Goal: Navigation & Orientation: Find specific page/section

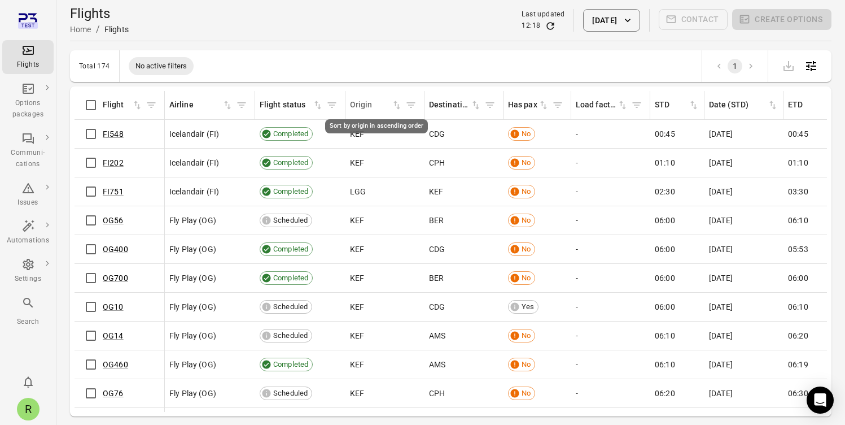
click at [355, 107] on div "Origin" at bounding box center [370, 105] width 41 height 12
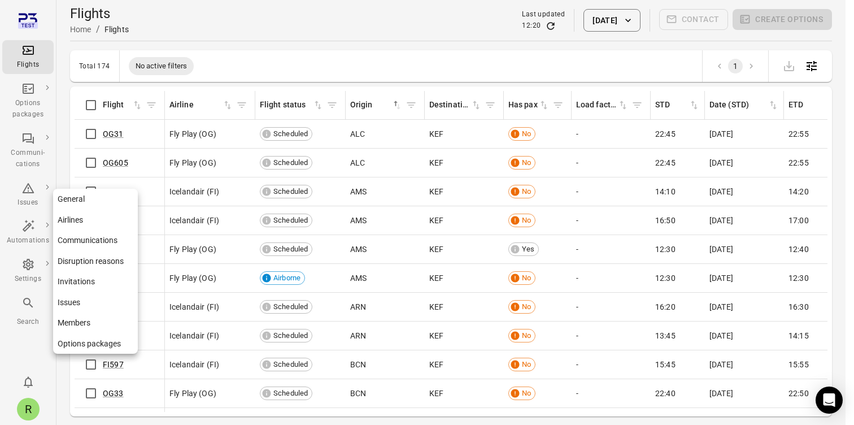
click at [36, 265] on div "Settings" at bounding box center [28, 270] width 42 height 27
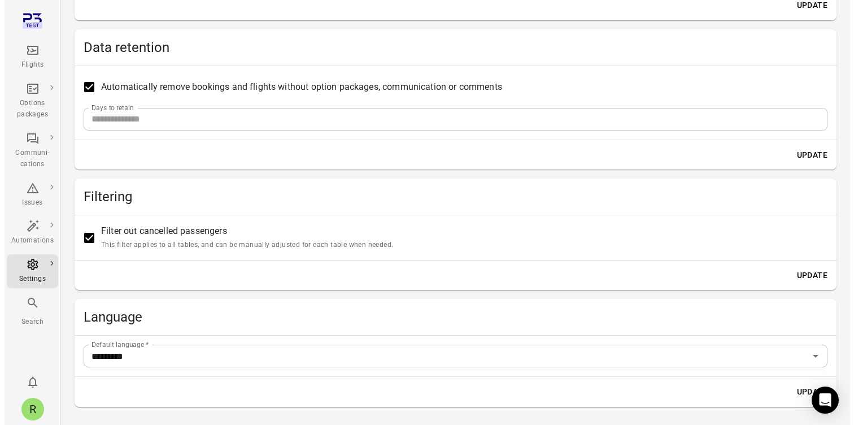
scroll to position [318, 0]
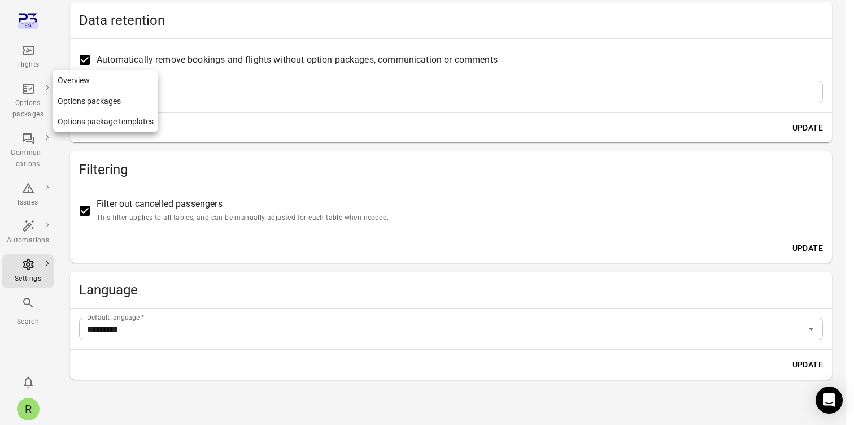
click at [24, 102] on div "Options packages" at bounding box center [28, 109] width 42 height 23
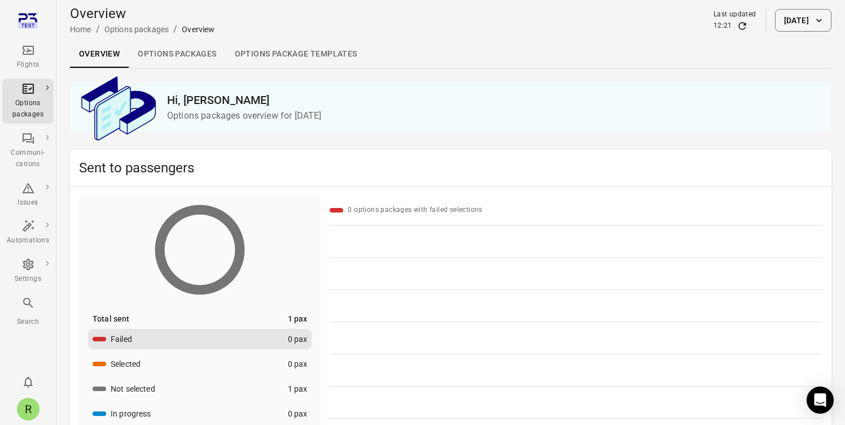
click at [790, 20] on button "[DATE]" at bounding box center [803, 20] width 56 height 23
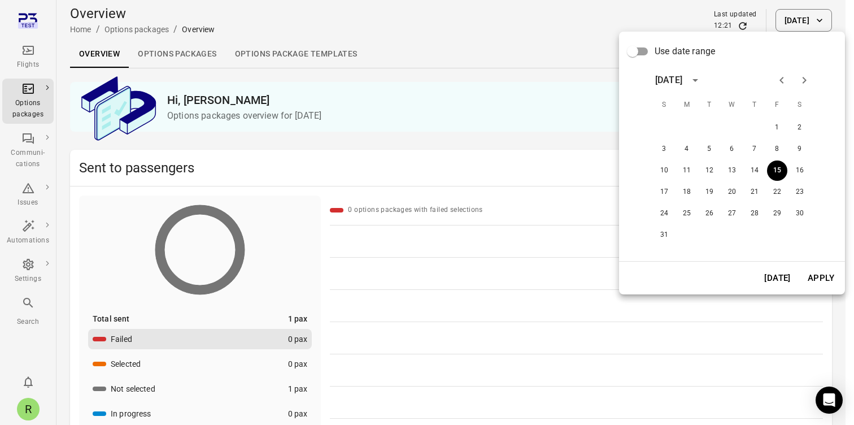
click at [385, 307] on div at bounding box center [427, 212] width 854 height 425
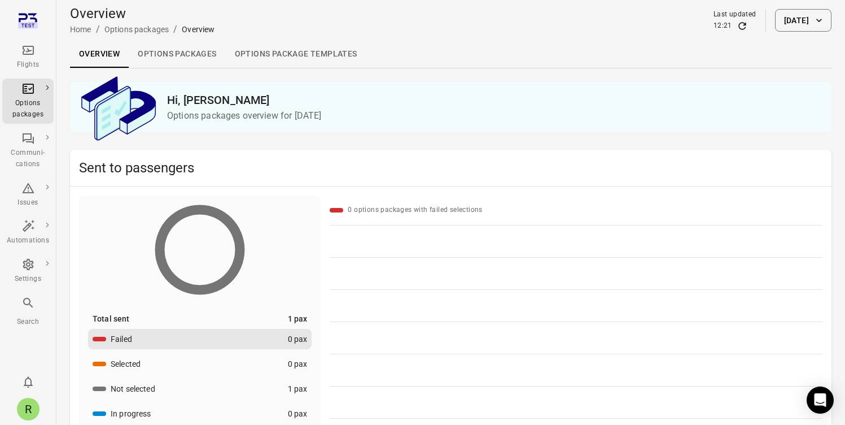
click at [164, 54] on link "Options packages" at bounding box center [177, 54] width 97 height 27
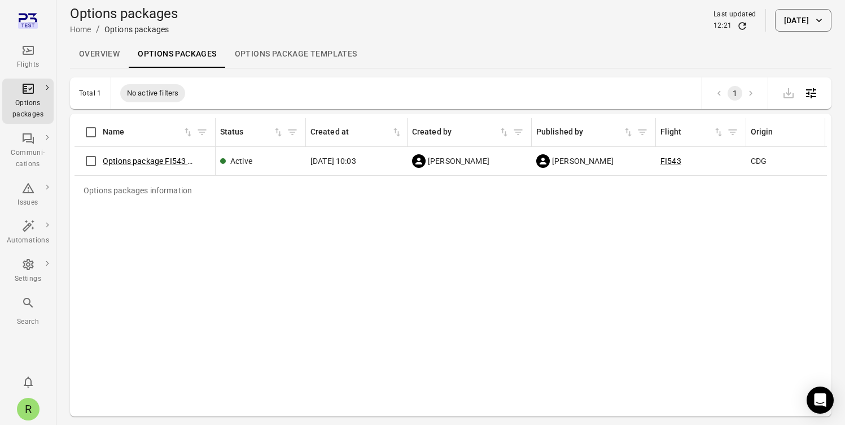
click at [757, 159] on span "CDG" at bounding box center [759, 160] width 16 height 11
click at [34, 62] on div "Flights" at bounding box center [28, 64] width 42 height 11
